Goal: Information Seeking & Learning: Learn about a topic

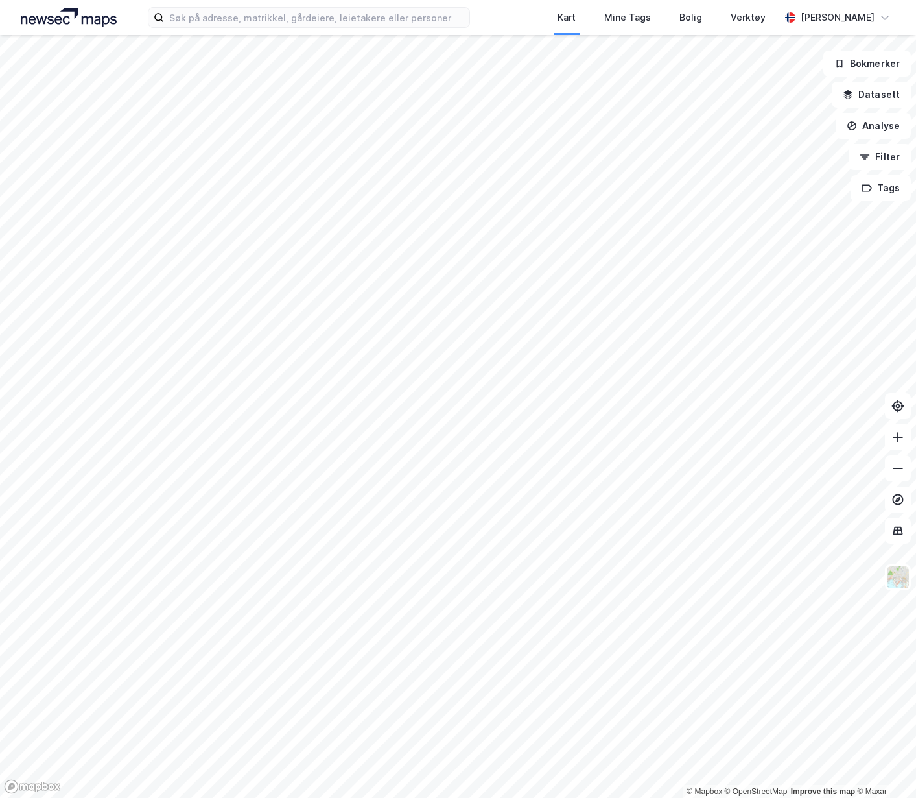
click at [118, 29] on div "Kart Mine Tags Bolig Verktøy [PERSON_NAME]" at bounding box center [458, 17] width 916 height 35
click at [99, 29] on div "Kart Mine Tags Bolig Verktøy [PERSON_NAME]" at bounding box center [458, 17] width 916 height 35
click at [93, 25] on img at bounding box center [69, 17] width 96 height 19
click at [207, 21] on input at bounding box center [316, 17] width 305 height 19
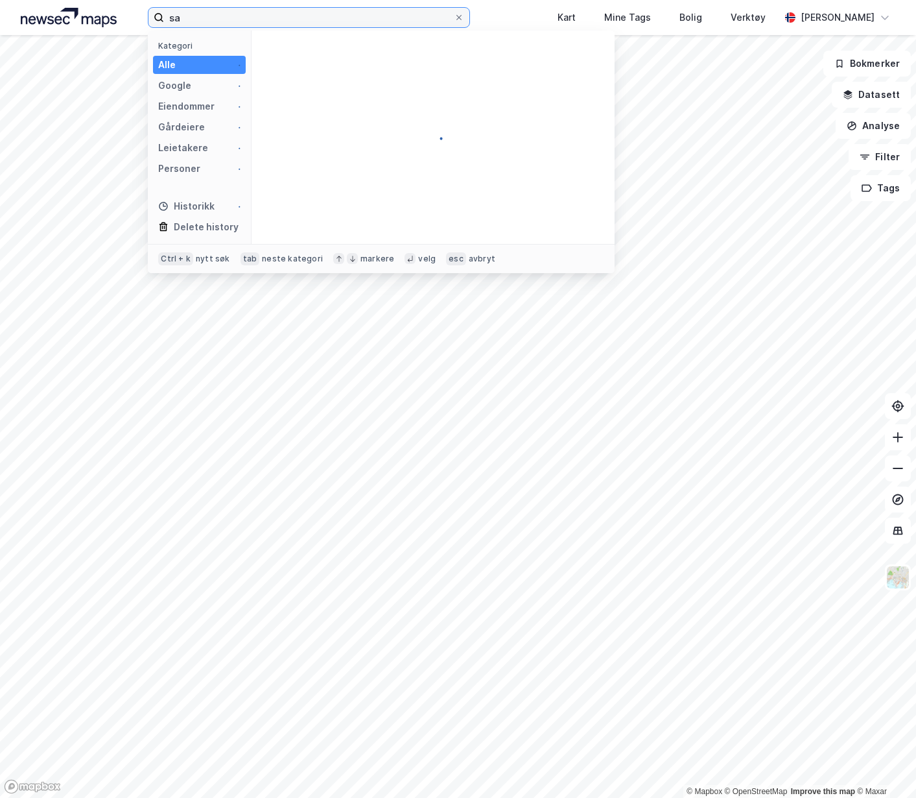
type input "s"
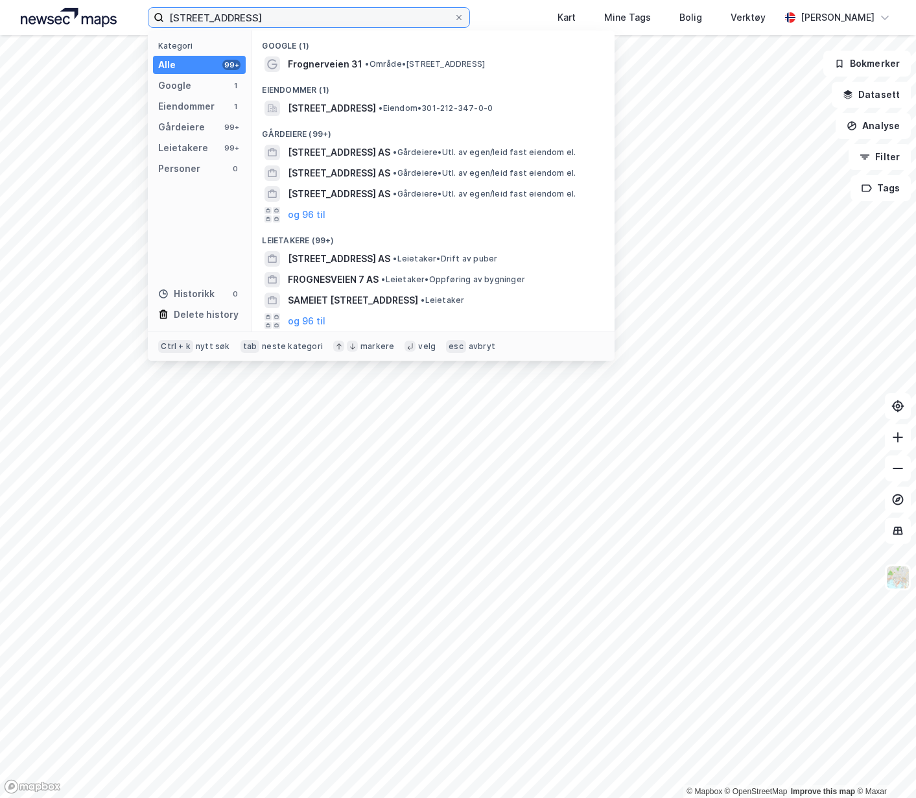
type input "[STREET_ADDRESS]"
click at [376, 106] on span "[STREET_ADDRESS]" at bounding box center [332, 109] width 88 height 16
